Goal: Task Accomplishment & Management: Manage account settings

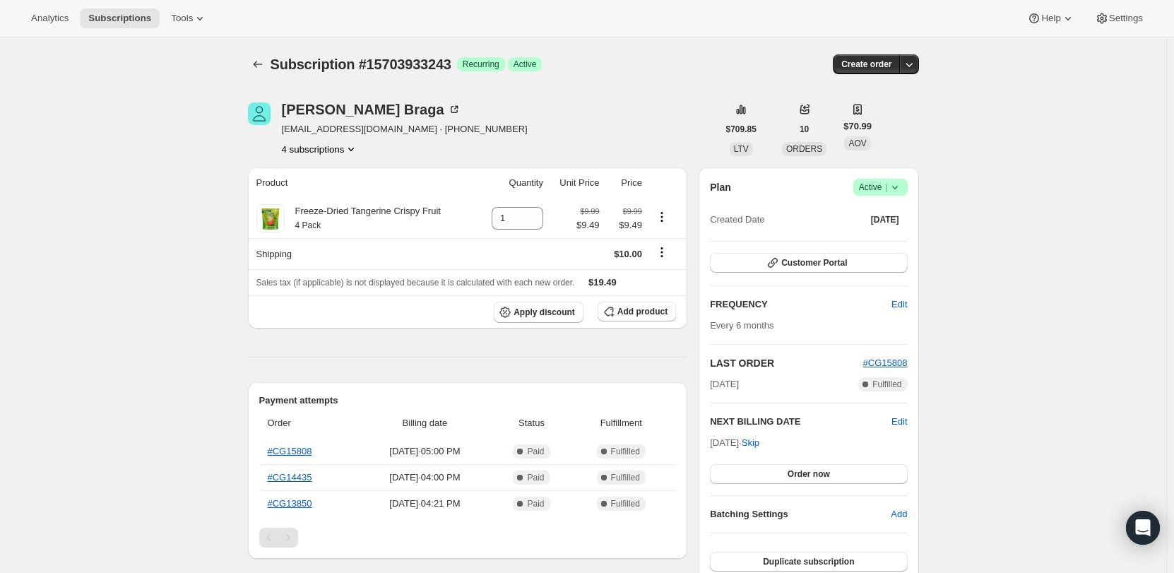
click at [902, 187] on icon at bounding box center [895, 187] width 14 height 14
click at [888, 229] on button "Cancel subscription" at bounding box center [885, 239] width 88 height 23
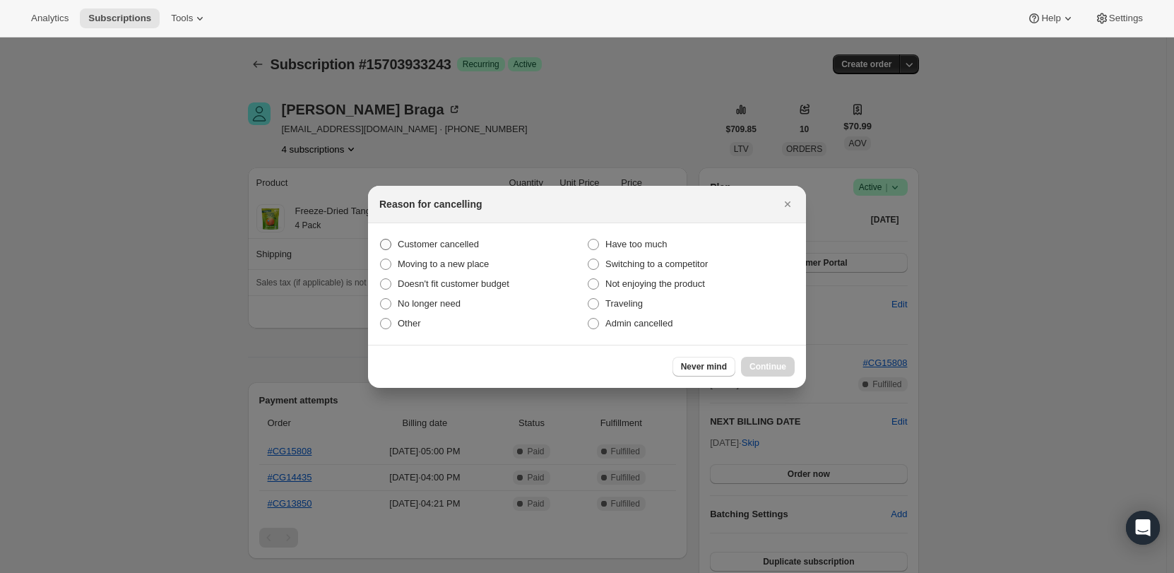
click at [403, 247] on span "Customer cancelled" at bounding box center [438, 244] width 81 height 11
click at [381, 240] on input "Customer cancelled" at bounding box center [380, 239] width 1 height 1
radio input "true"
click at [774, 362] on span "Continue" at bounding box center [768, 366] width 37 height 11
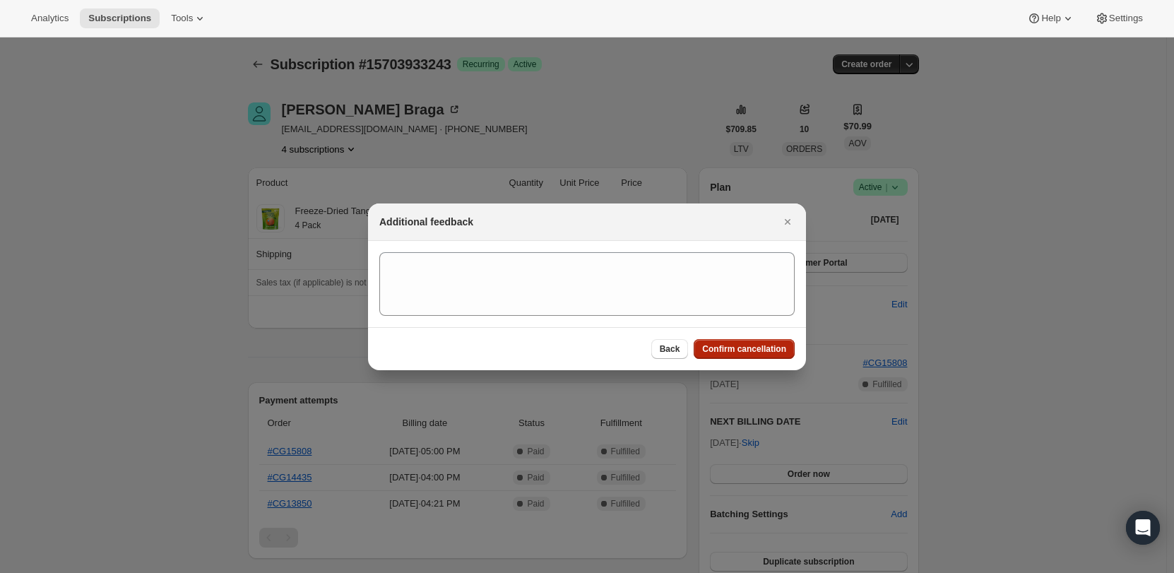
click at [716, 347] on span "Confirm cancellation" at bounding box center [744, 348] width 84 height 11
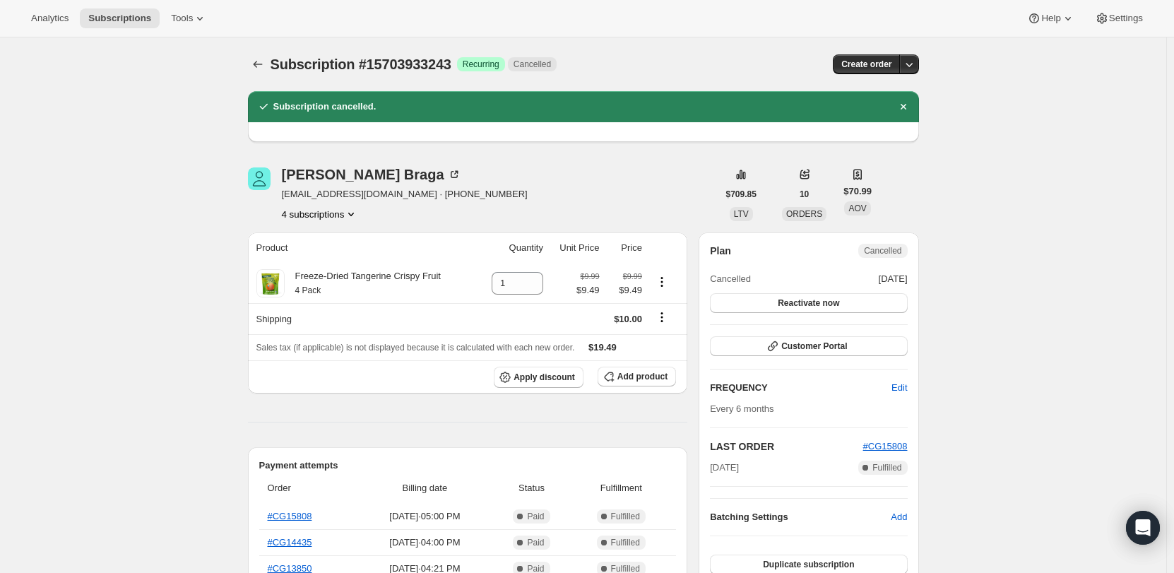
click at [305, 213] on button "4 subscriptions" at bounding box center [320, 214] width 77 height 14
click at [324, 242] on span "11833901371" at bounding box center [303, 240] width 57 height 11
click at [317, 216] on button "4 subscriptions" at bounding box center [320, 214] width 77 height 14
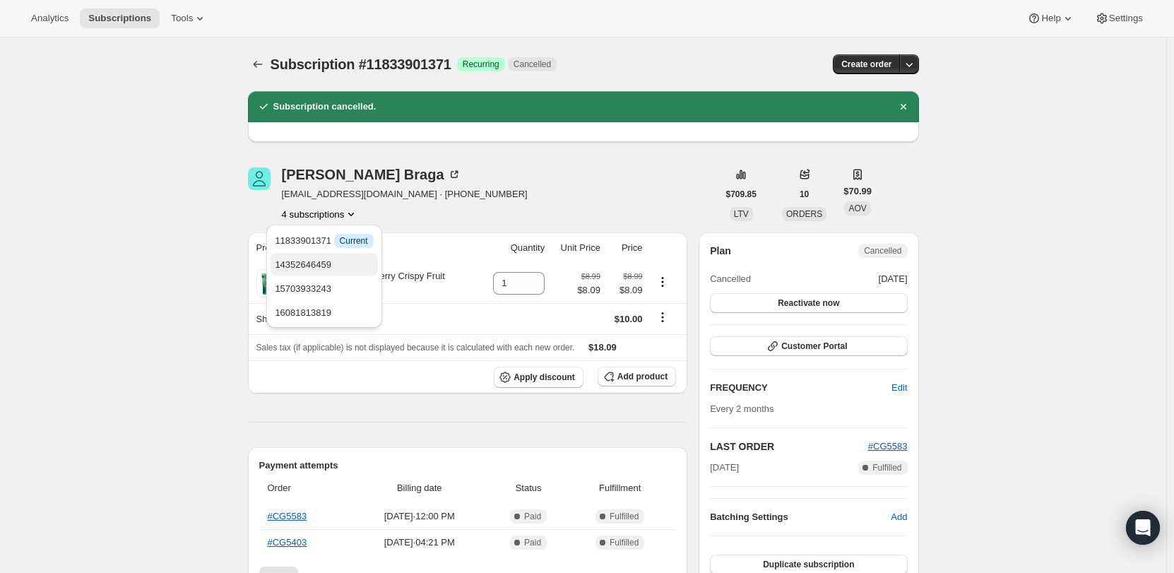
click at [313, 259] on span "14352646459" at bounding box center [303, 264] width 57 height 11
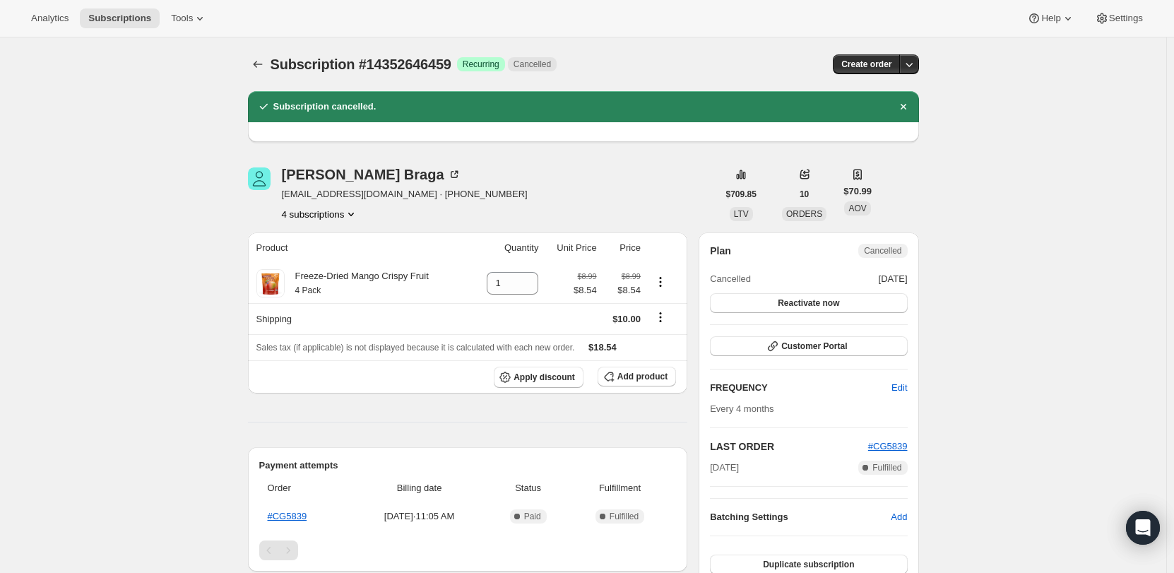
click at [322, 208] on button "4 subscriptions" at bounding box center [320, 214] width 77 height 14
click at [335, 289] on span "15703933243" at bounding box center [324, 289] width 98 height 14
click at [317, 213] on button "4 subscriptions" at bounding box center [320, 214] width 77 height 14
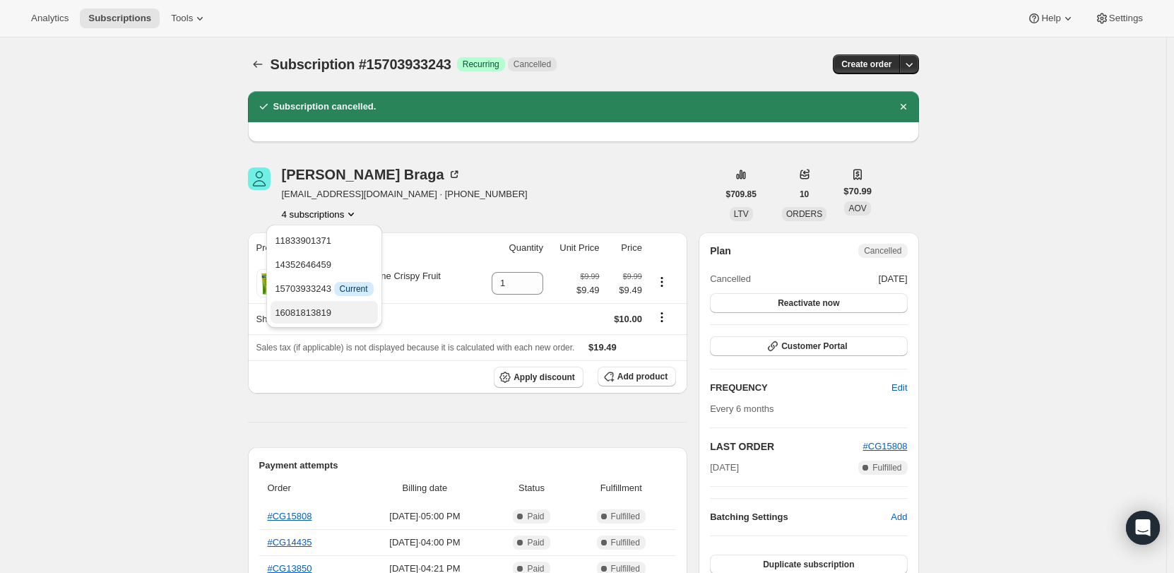
click at [314, 312] on span "16081813819" at bounding box center [303, 312] width 57 height 11
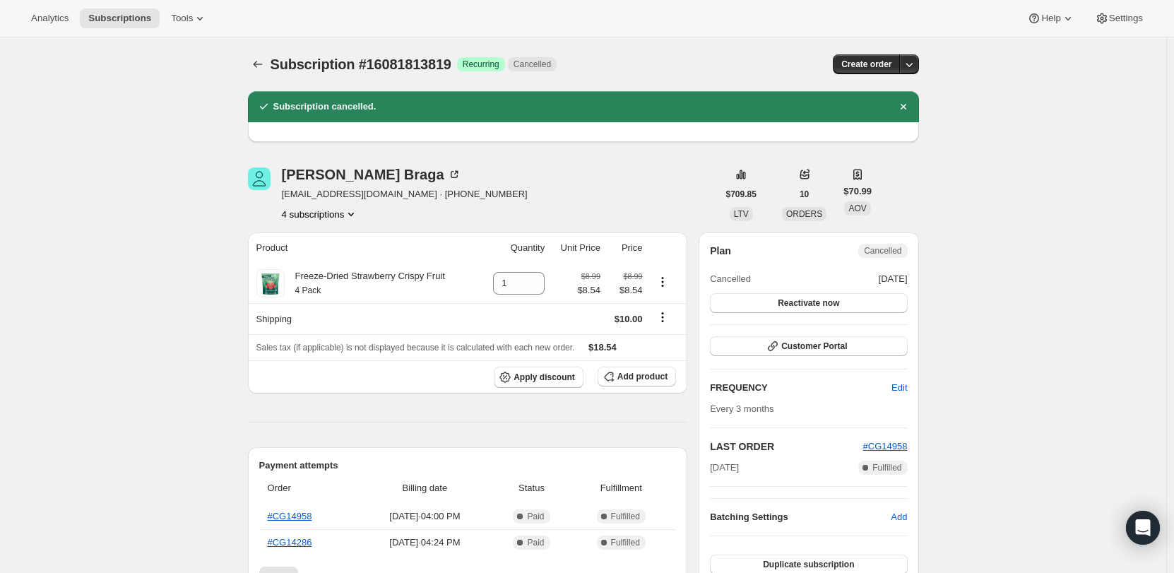
click at [338, 211] on button "4 subscriptions" at bounding box center [320, 214] width 77 height 14
click at [321, 286] on span "15703933243" at bounding box center [303, 288] width 57 height 11
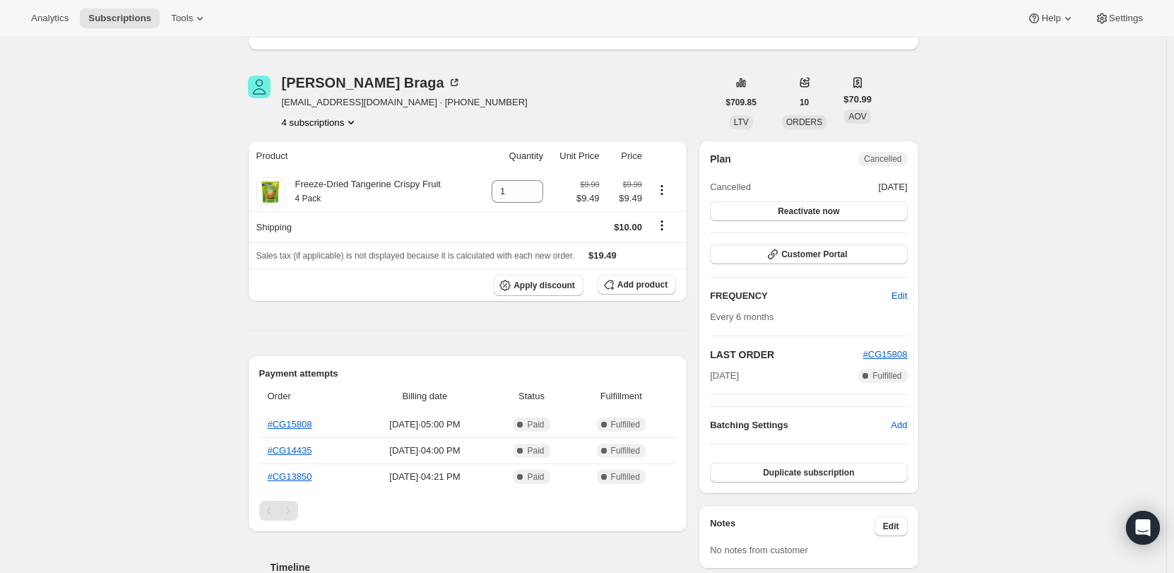
scroll to position [71, 0]
